Goal: Information Seeking & Learning: Learn about a topic

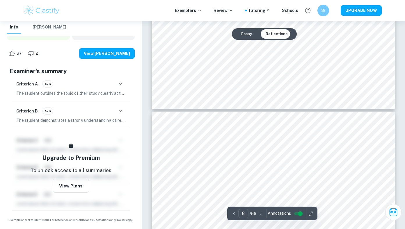
scroll to position [2435, 0]
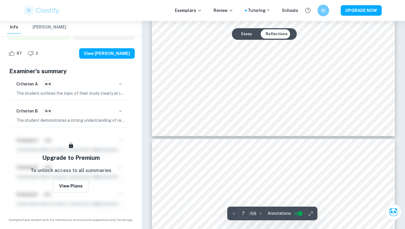
type input "6"
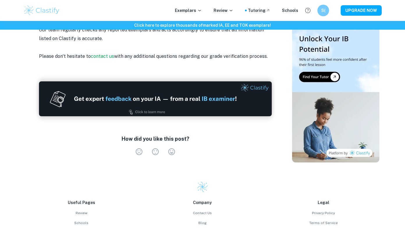
scroll to position [872, 0]
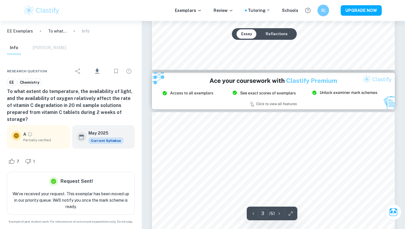
scroll to position [688, 0]
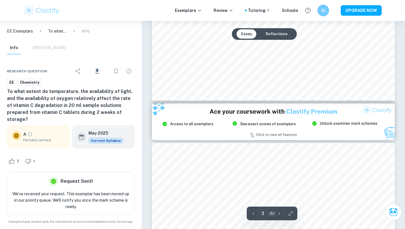
type input "2"
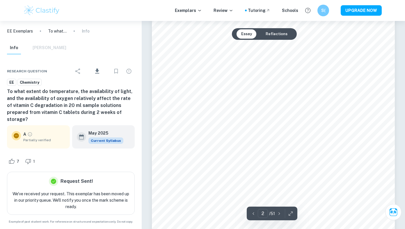
scroll to position [414, 0]
